Goal: Transaction & Acquisition: Purchase product/service

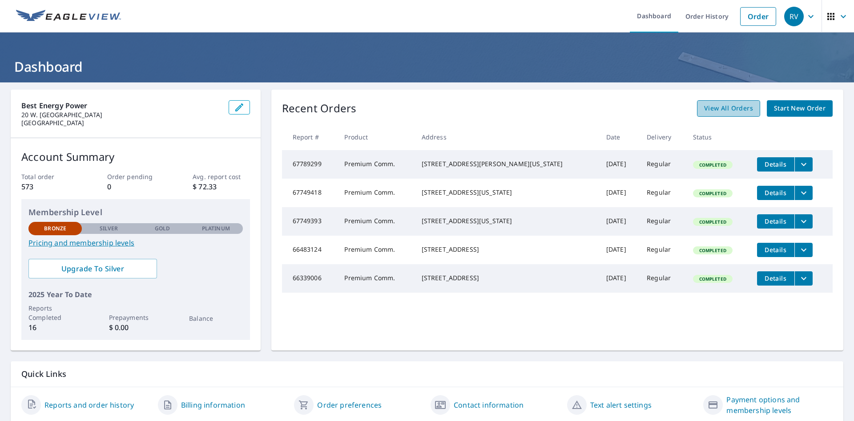
click at [727, 109] on span "View All Orders" at bounding box center [728, 108] width 49 height 11
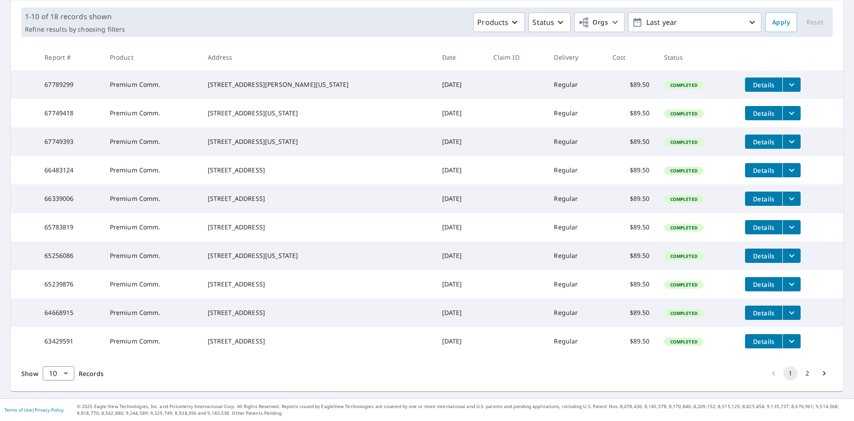
scroll to position [162, 0]
click at [787, 336] on icon "filesDropdownBtn-63429591" at bounding box center [792, 341] width 11 height 11
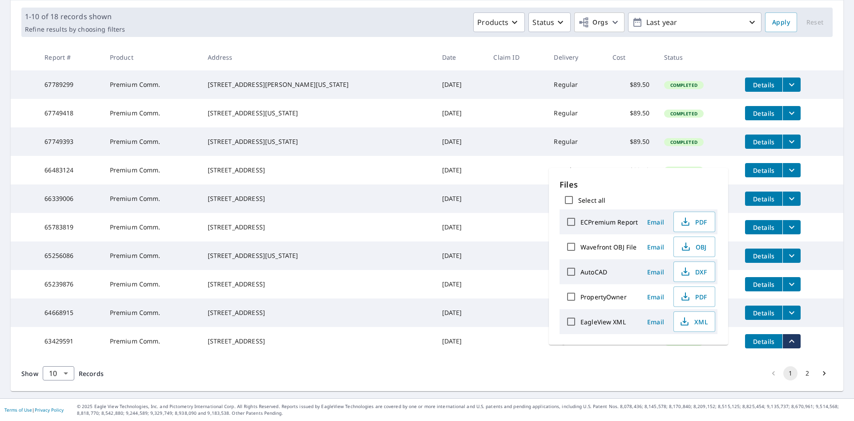
click at [652, 295] on span "Email" at bounding box center [655, 296] width 21 height 8
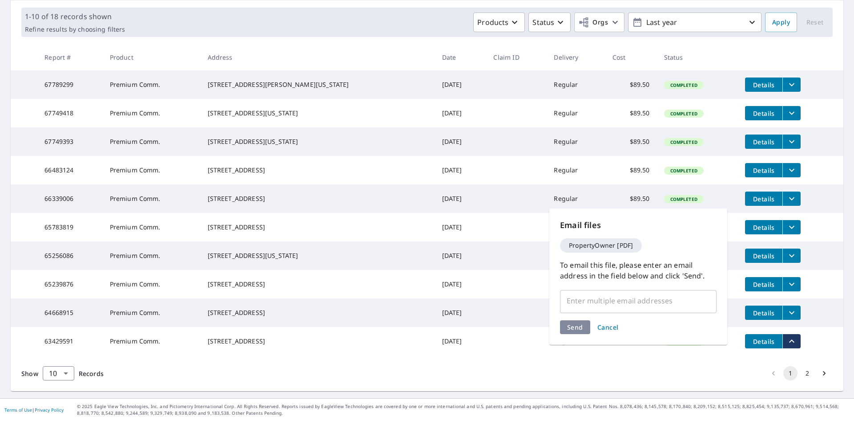
click at [666, 367] on div "Show 10 10 ​ Records 1 2" at bounding box center [427, 373] width 833 height 36
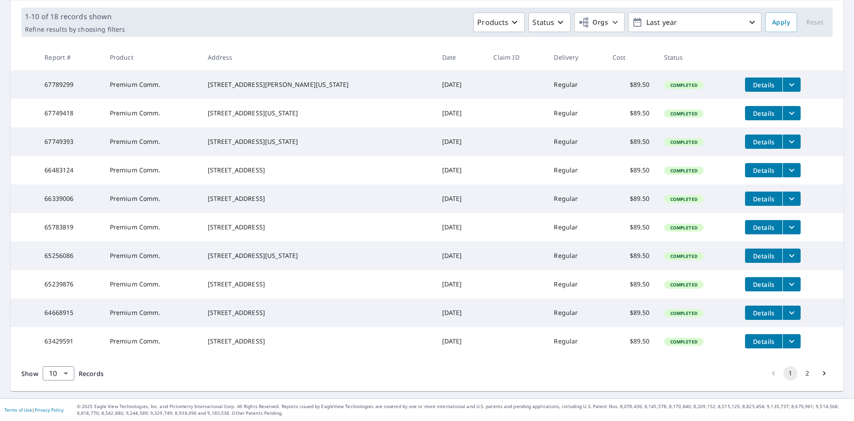
click at [783, 338] on button "filesDropdownBtn-63429591" at bounding box center [792, 341] width 18 height 14
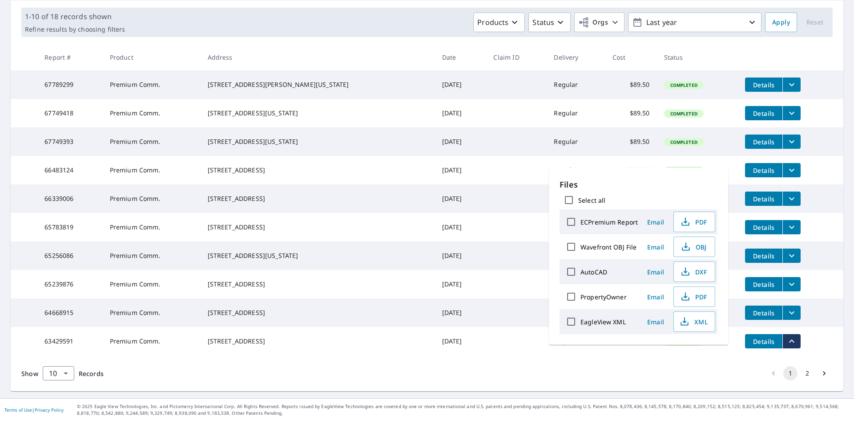
click at [315, 388] on main "​ Search Download Excel 1-10 of 18 records shown Refine results by choosing fil…" at bounding box center [427, 176] width 854 height 442
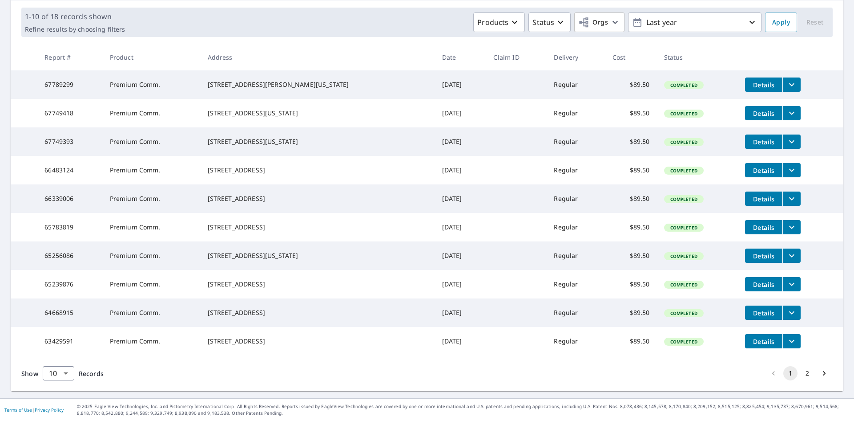
drag, startPoint x: 221, startPoint y: 344, endPoint x: 247, endPoint y: 343, distance: 26.3
click at [221, 344] on td "[STREET_ADDRESS]" at bounding box center [318, 341] width 235 height 28
click at [751, 340] on span "Details" at bounding box center [764, 341] width 27 height 8
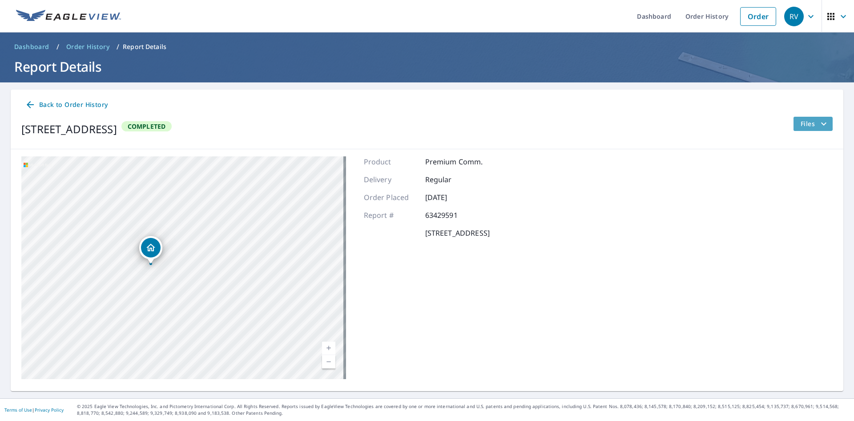
click at [821, 125] on icon "filesDropdownBtn-63429591" at bounding box center [824, 123] width 11 height 11
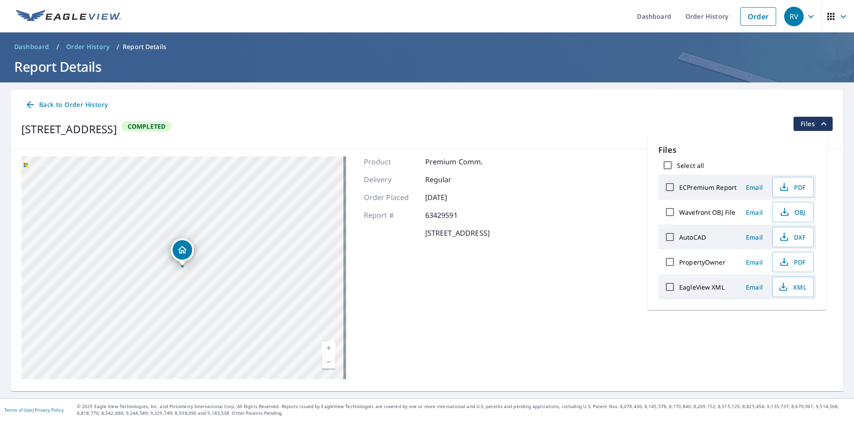
click at [556, 240] on div "[STREET_ADDRESS] A standard road map Aerial A detailed look from above Labels L…" at bounding box center [427, 267] width 833 height 237
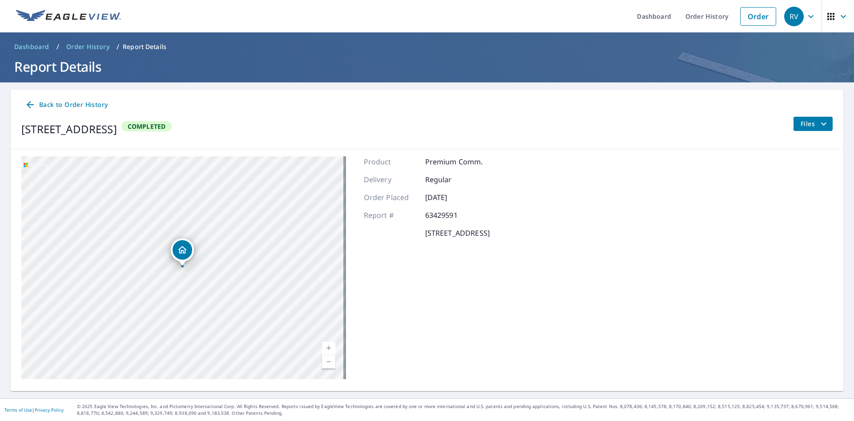
click at [324, 350] on link "Current Level 19, Zoom In" at bounding box center [328, 347] width 13 height 13
click at [328, 364] on link "Current Level 20, Zoom Out" at bounding box center [328, 361] width 13 height 13
drag, startPoint x: 218, startPoint y: 340, endPoint x: 283, endPoint y: 305, distance: 74.5
click at [283, 305] on div "[STREET_ADDRESS]" at bounding box center [183, 267] width 325 height 223
click at [322, 347] on link "Current Level 20, Zoom In Disabled" at bounding box center [328, 347] width 13 height 13
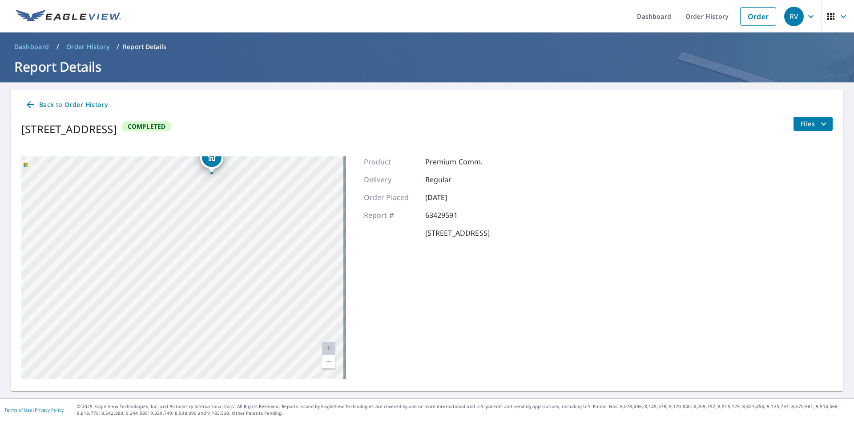
click at [327, 350] on link "Current Level 20, Zoom In Disabled" at bounding box center [328, 347] width 13 height 13
click at [324, 364] on link "Current Level 20, Zoom Out" at bounding box center [328, 361] width 13 height 13
click at [819, 126] on icon "filesDropdownBtn-63429591" at bounding box center [824, 123] width 11 height 11
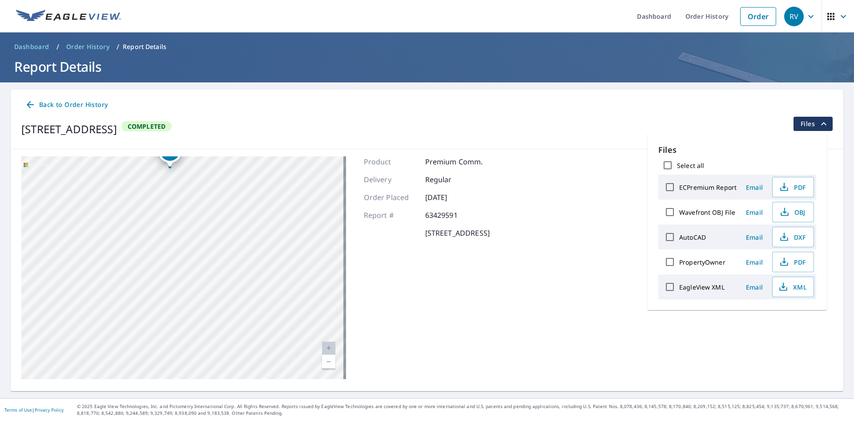
drag, startPoint x: 340, startPoint y: 275, endPoint x: 321, endPoint y: 141, distance: 134.8
click at [321, 141] on div "Back to Order History [STREET_ADDRESS] Completed Files [STREET_ADDRESS][GEOGRAP…" at bounding box center [427, 237] width 833 height 296
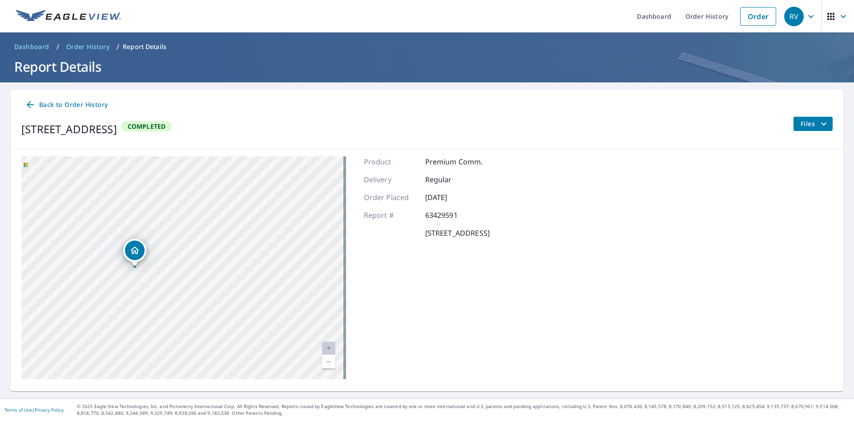
click at [95, 108] on span "Back to Order History" at bounding box center [66, 104] width 83 height 11
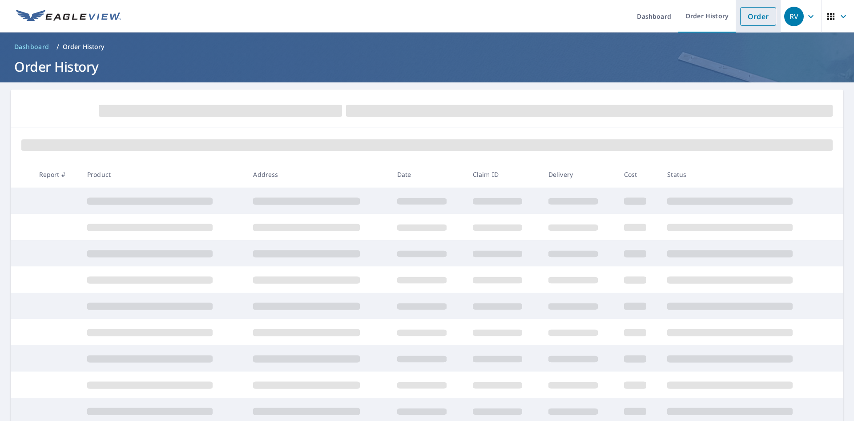
click at [757, 24] on link "Order" at bounding box center [759, 16] width 36 height 19
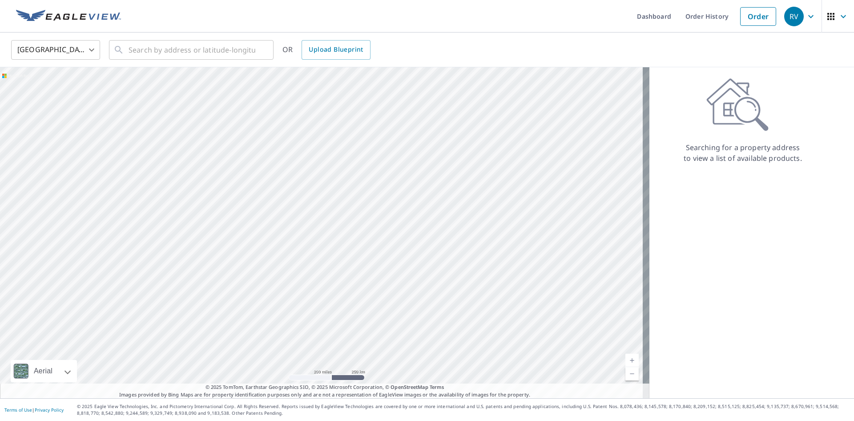
click at [436, 175] on div at bounding box center [325, 232] width 650 height 331
click at [183, 50] on input "text" at bounding box center [192, 49] width 127 height 25
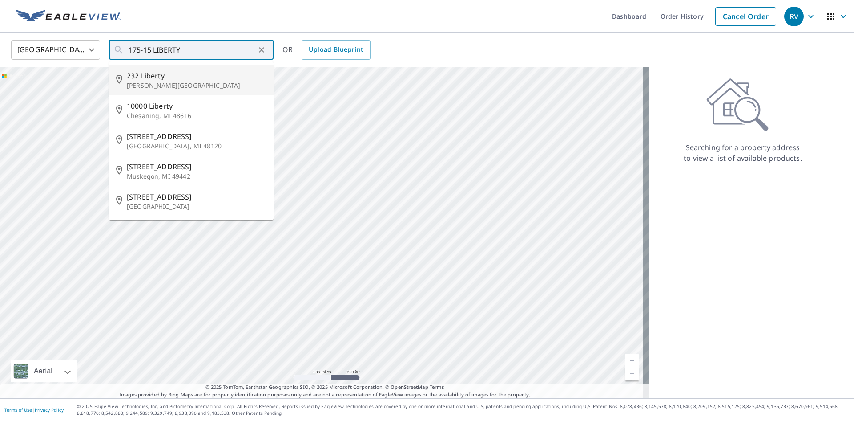
type input "[STREET_ADDRESS][PERSON_NAME]"
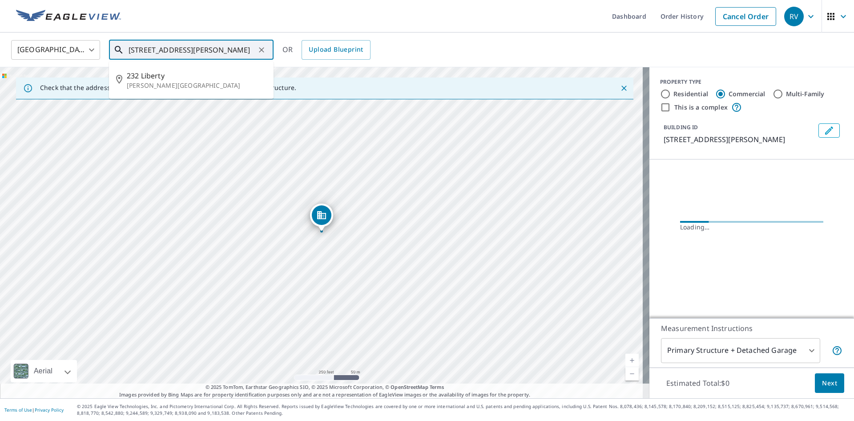
click at [235, 42] on input "[STREET_ADDRESS][PERSON_NAME]" at bounding box center [192, 49] width 127 height 25
drag, startPoint x: 74, startPoint y: 48, endPoint x: 55, endPoint y: 48, distance: 19.1
click at [55, 48] on div "[GEOGRAPHIC_DATA] [GEOGRAPHIC_DATA] ​ [STREET_ADDRESS][PERSON_NAME] ​ [STREET_A…" at bounding box center [423, 49] width 839 height 21
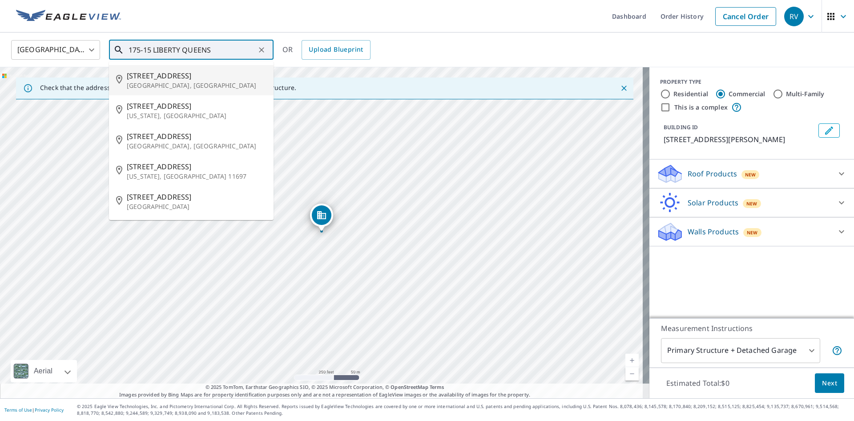
click at [142, 72] on span "[STREET_ADDRESS]" at bounding box center [197, 75] width 140 height 11
type input "[STREET_ADDRESS]"
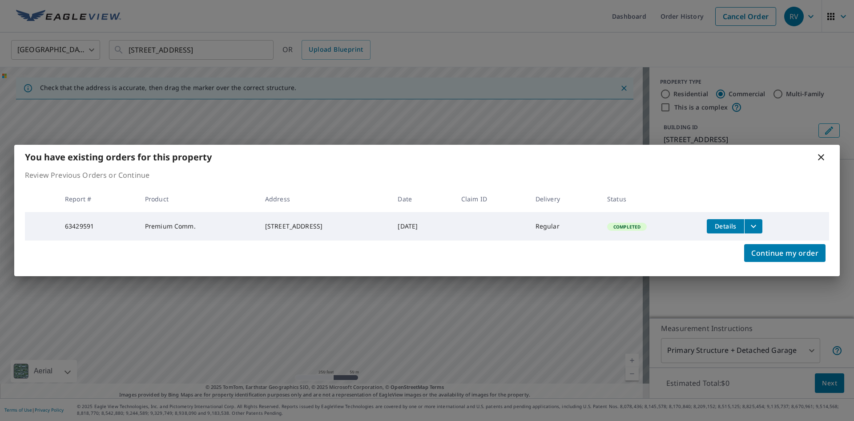
click at [820, 158] on icon at bounding box center [821, 157] width 11 height 11
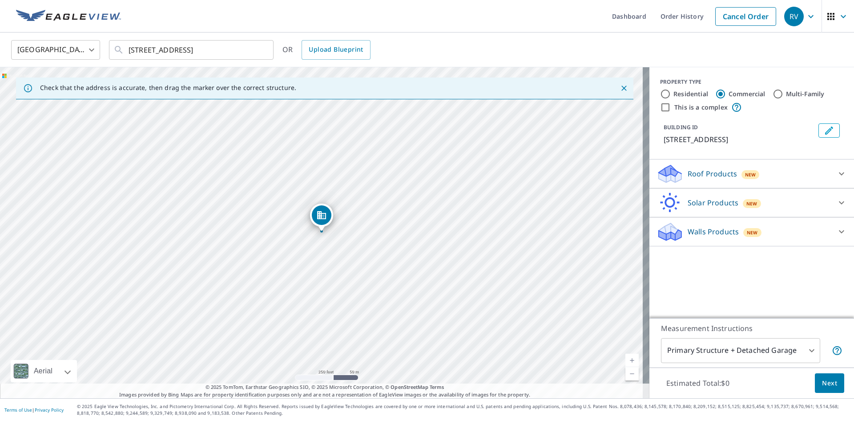
click at [808, 352] on body "RV RV Dashboard Order History Cancel Order RV [GEOGRAPHIC_DATA] [GEOGRAPHIC_DAT…" at bounding box center [427, 210] width 854 height 421
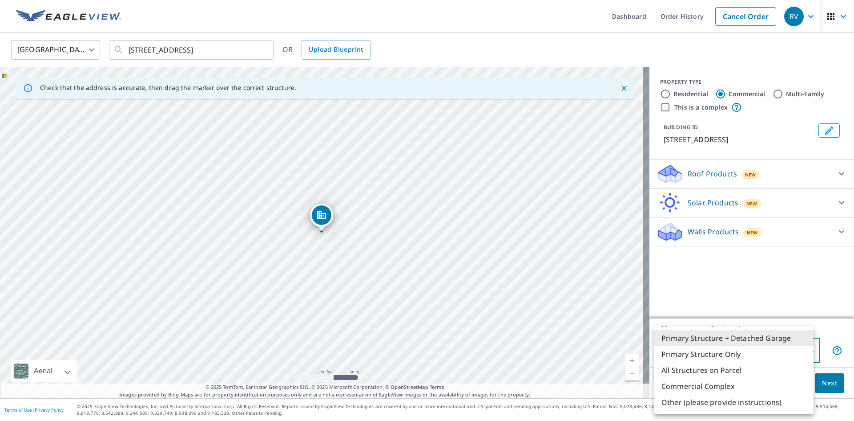
click at [712, 373] on li "All Structures on Parcel" at bounding box center [734, 370] width 159 height 16
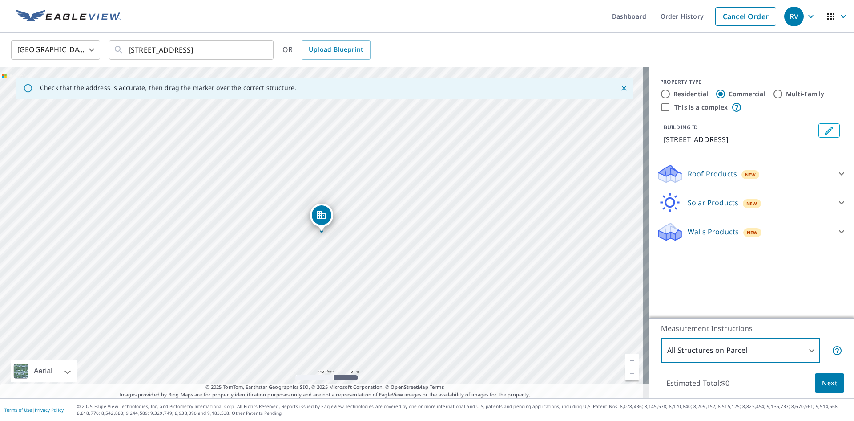
click at [728, 367] on div "Estimated Total: $0 Next" at bounding box center [752, 382] width 205 height 31
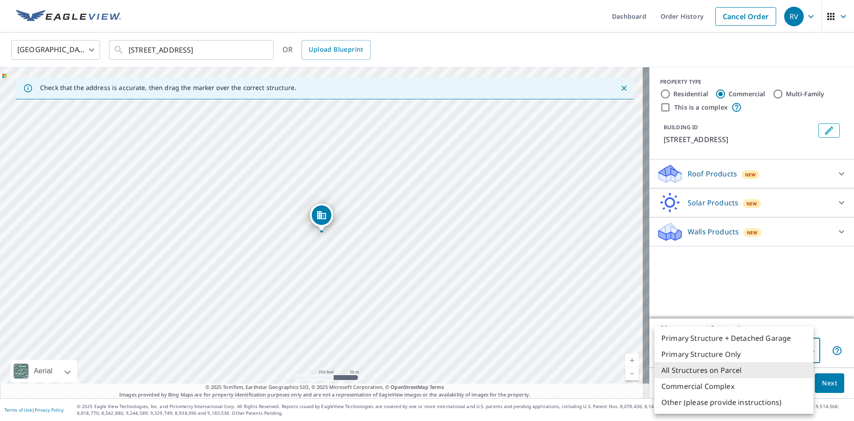
click at [729, 355] on body "RV RV Dashboard Order History Cancel Order RV [GEOGRAPHIC_DATA] [GEOGRAPHIC_DAT…" at bounding box center [427, 210] width 854 height 421
click at [720, 398] on li "Other (please provide instructions)" at bounding box center [734, 402] width 159 height 16
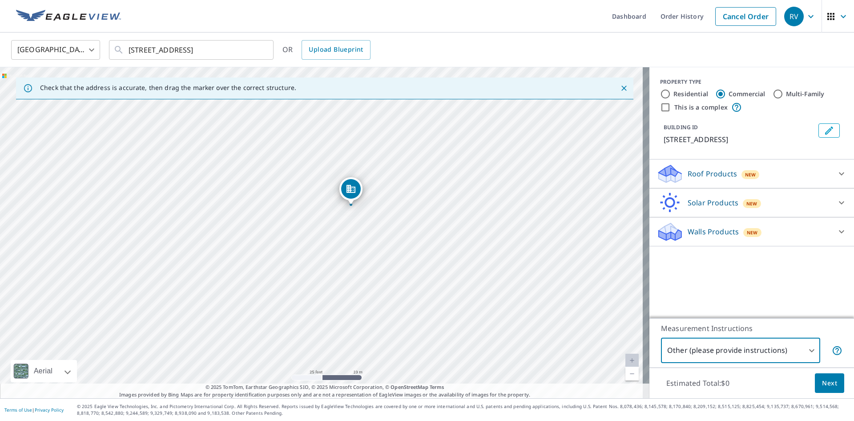
click at [735, 352] on body "RV RV Dashboard Order History Cancel Order RV [GEOGRAPHIC_DATA] [GEOGRAPHIC_DAT…" at bounding box center [427, 210] width 854 height 421
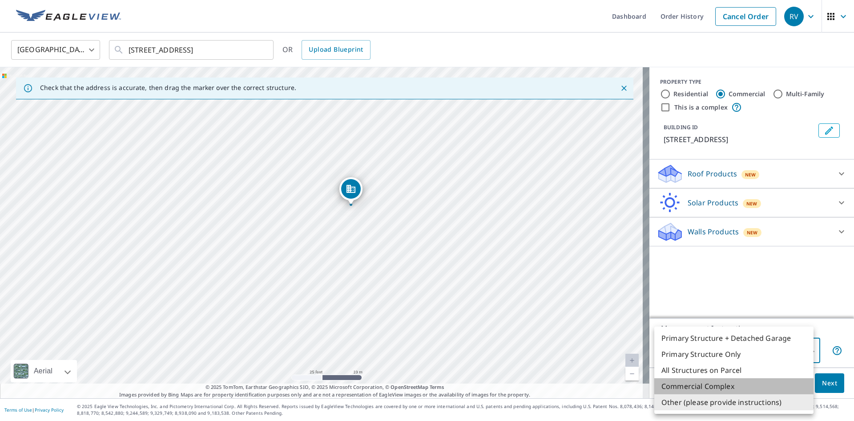
click at [724, 386] on li "Commercial Complex" at bounding box center [734, 386] width 159 height 16
type input "4"
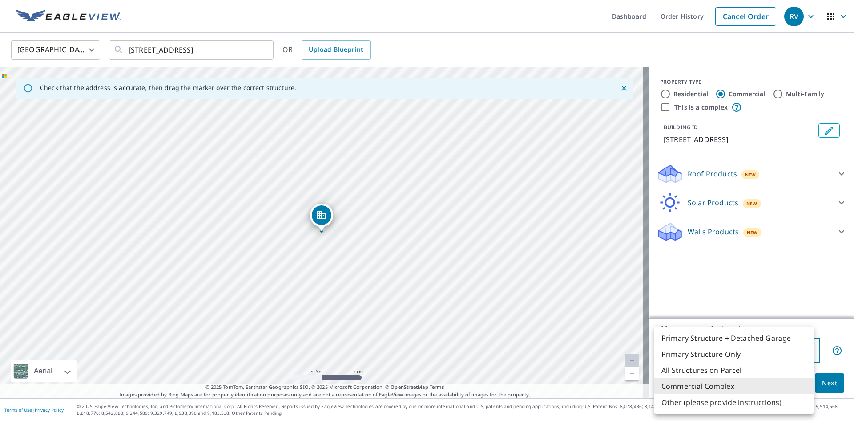
click at [687, 348] on body "RV RV Dashboard Order History Cancel Order RV [GEOGRAPHIC_DATA] [GEOGRAPHIC_DAT…" at bounding box center [427, 210] width 854 height 421
click at [835, 229] on div at bounding box center [427, 210] width 854 height 421
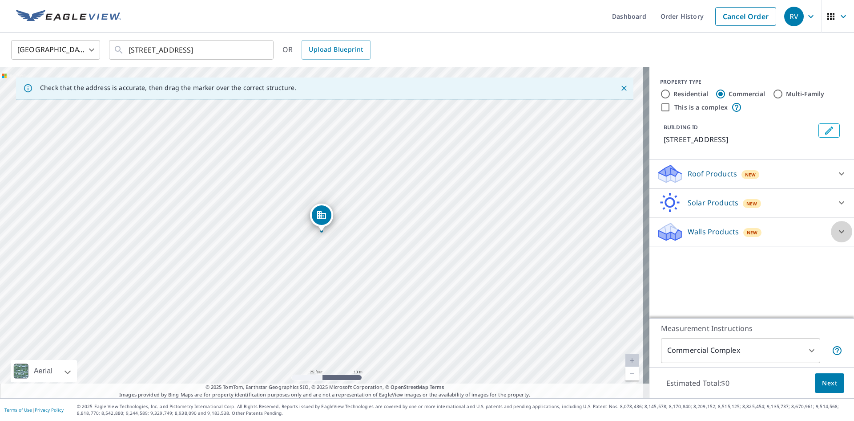
click at [837, 232] on icon at bounding box center [842, 231] width 11 height 11
click at [837, 198] on icon at bounding box center [842, 202] width 11 height 11
click at [837, 174] on icon at bounding box center [842, 173] width 11 height 11
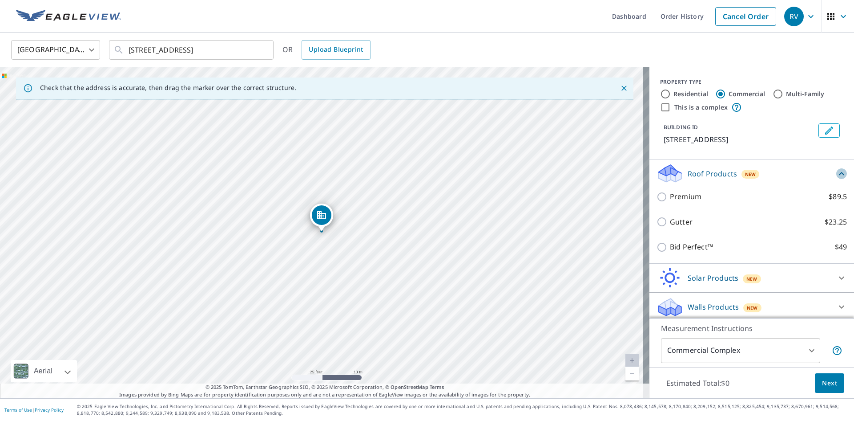
click at [837, 174] on icon at bounding box center [842, 173] width 11 height 11
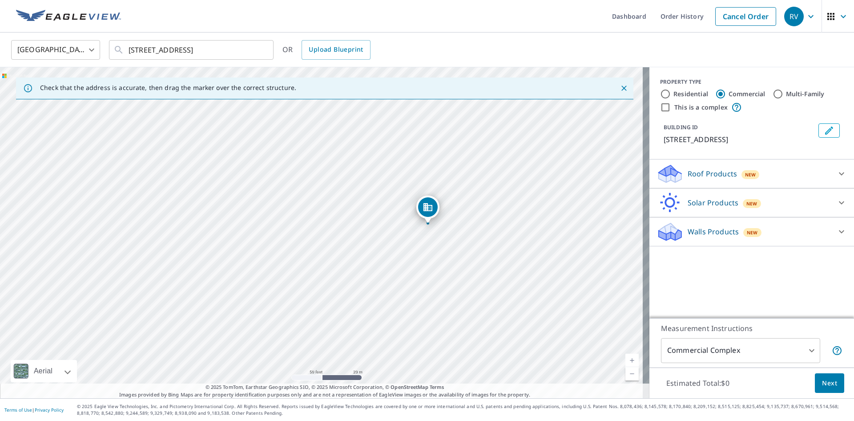
drag, startPoint x: 476, startPoint y: 254, endPoint x: 447, endPoint y: 253, distance: 28.5
click at [447, 253] on div "[STREET_ADDRESS]" at bounding box center [325, 232] width 650 height 331
